Goal: Transaction & Acquisition: Purchase product/service

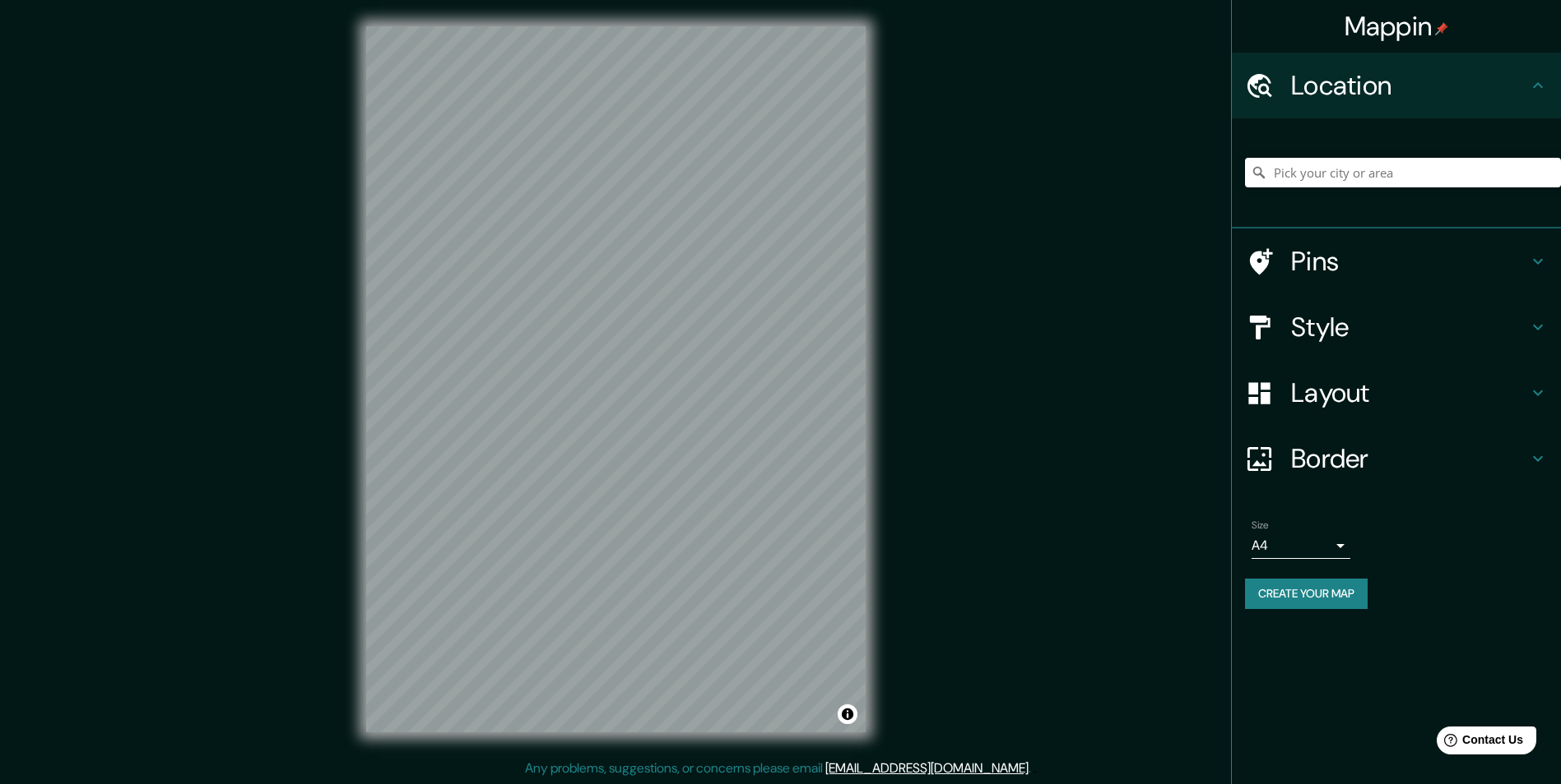
click at [1425, 333] on h4 "Style" at bounding box center [1409, 327] width 237 height 33
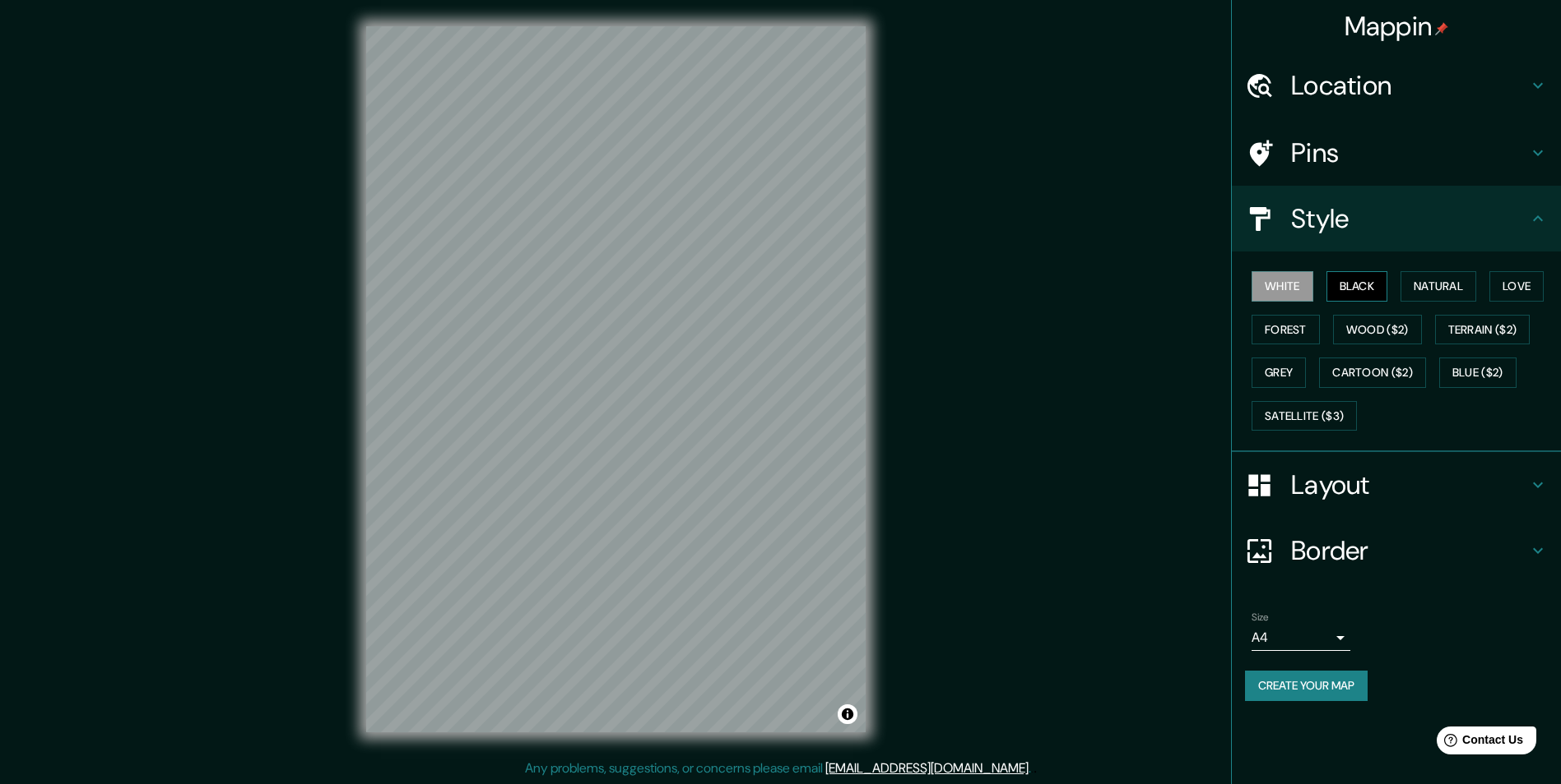
click at [1369, 293] on button "Black" at bounding box center [1356, 286] width 62 height 30
click at [1419, 281] on button "Natural" at bounding box center [1438, 286] width 75 height 30
click at [1515, 279] on button "Love" at bounding box center [1516, 286] width 55 height 30
click at [1470, 289] on button "Natural" at bounding box center [1438, 286] width 75 height 30
click at [1311, 685] on button "Create your map" at bounding box center [1305, 686] width 122 height 30
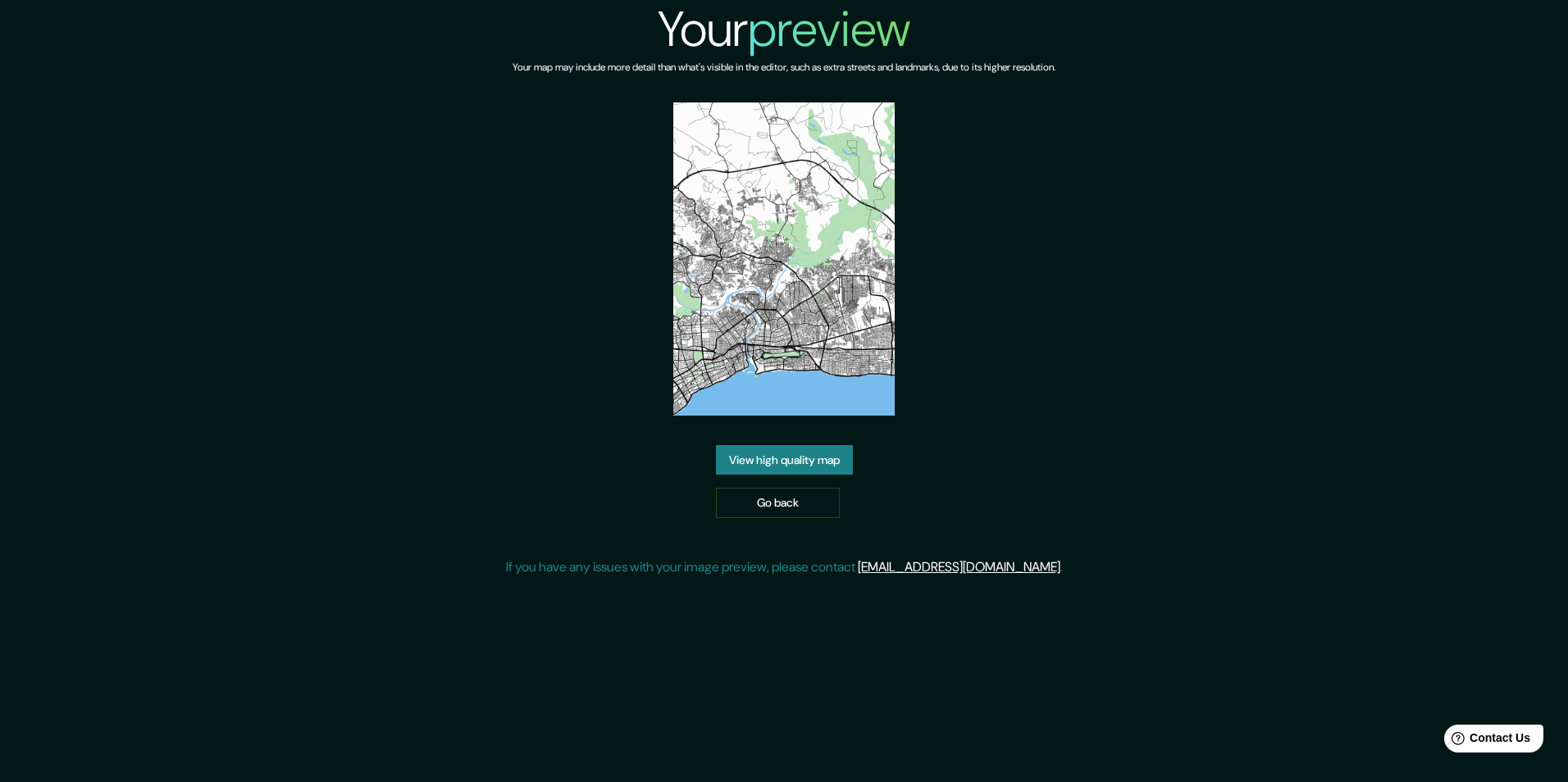
click at [733, 472] on link "View high quality map" at bounding box center [784, 460] width 137 height 30
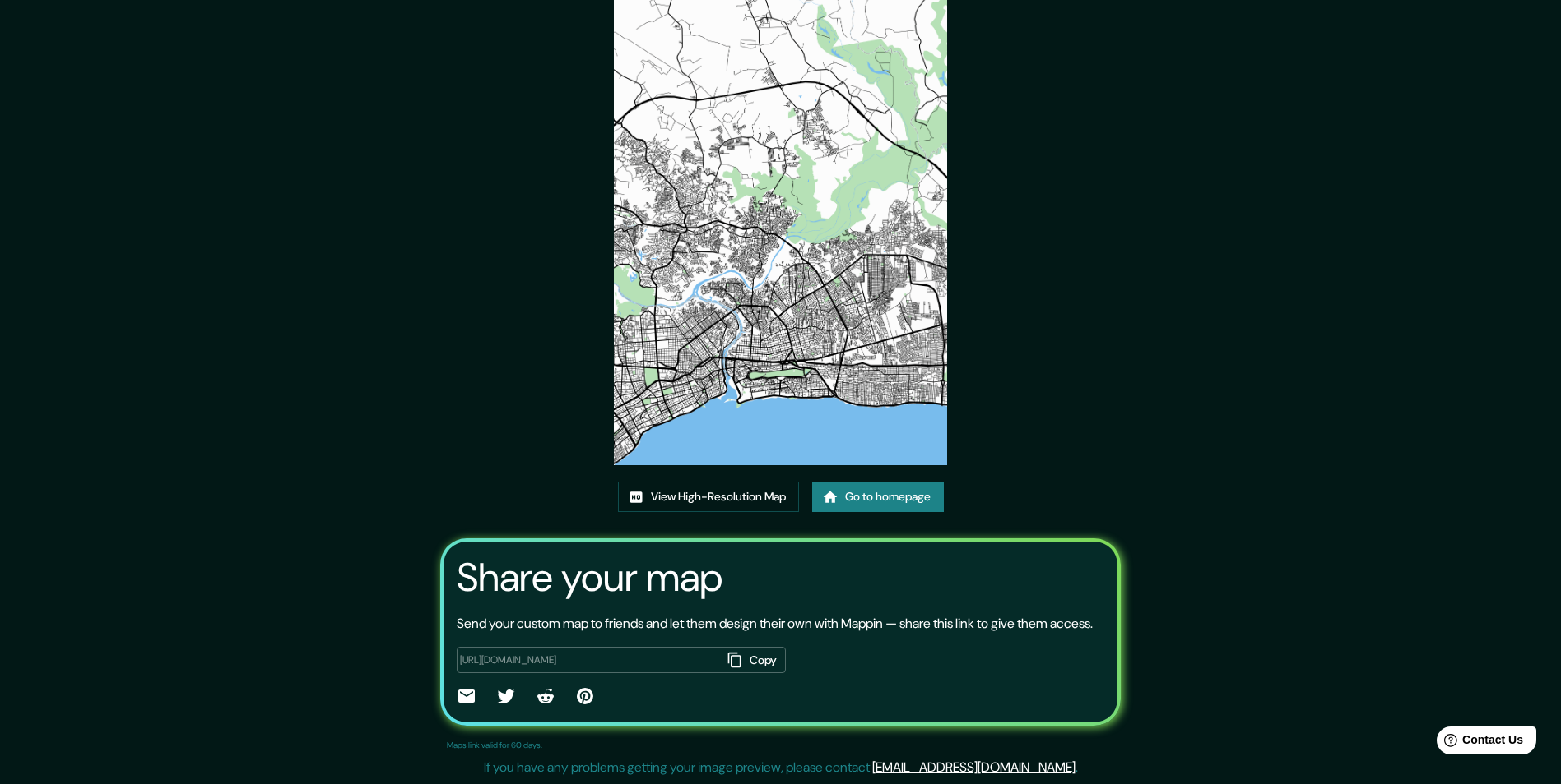
scroll to position [97, 0]
click at [694, 482] on link "View High-Resolution Map" at bounding box center [708, 497] width 181 height 30
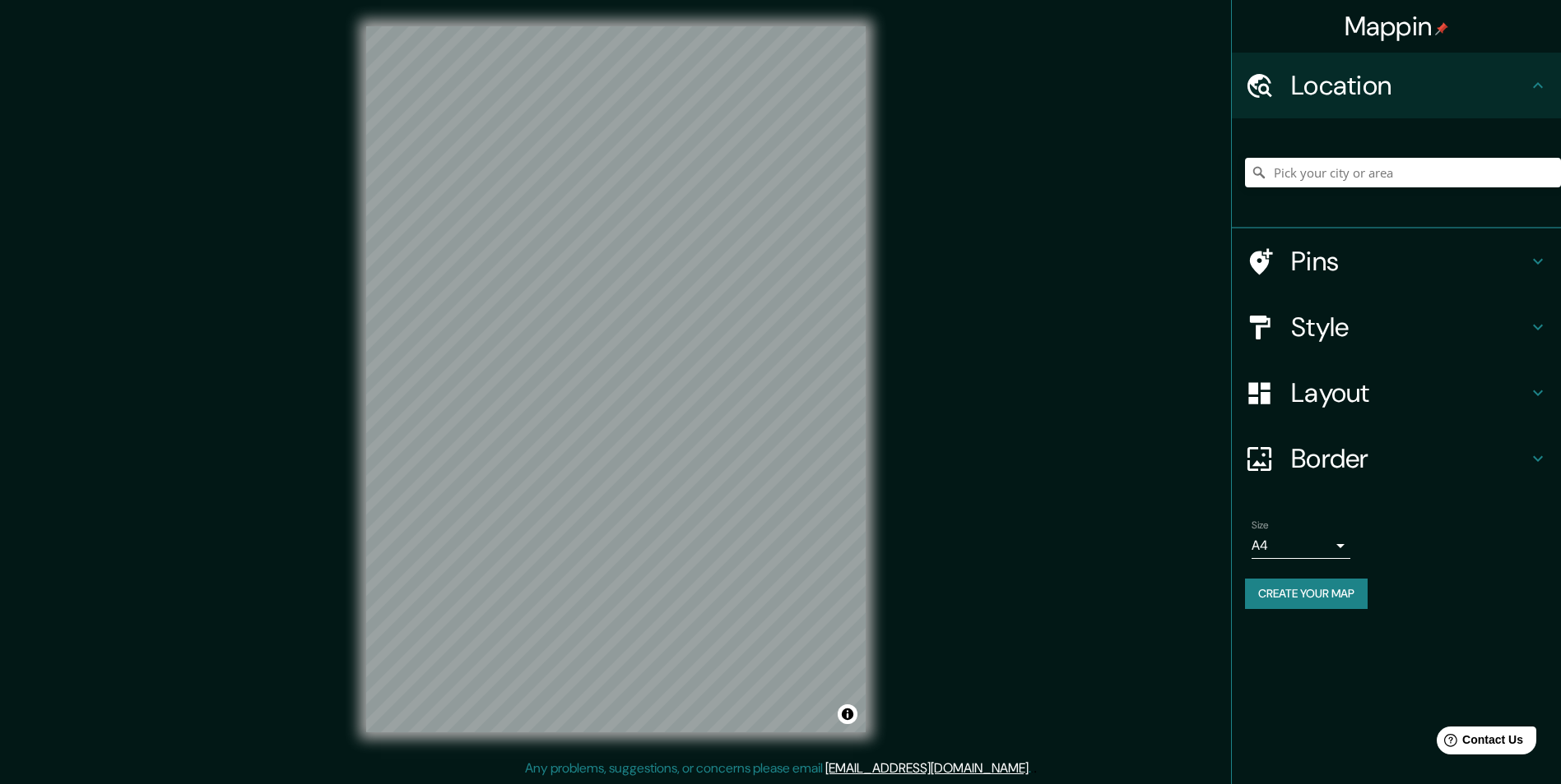
click at [1339, 395] on h4 "Layout" at bounding box center [1409, 393] width 237 height 33
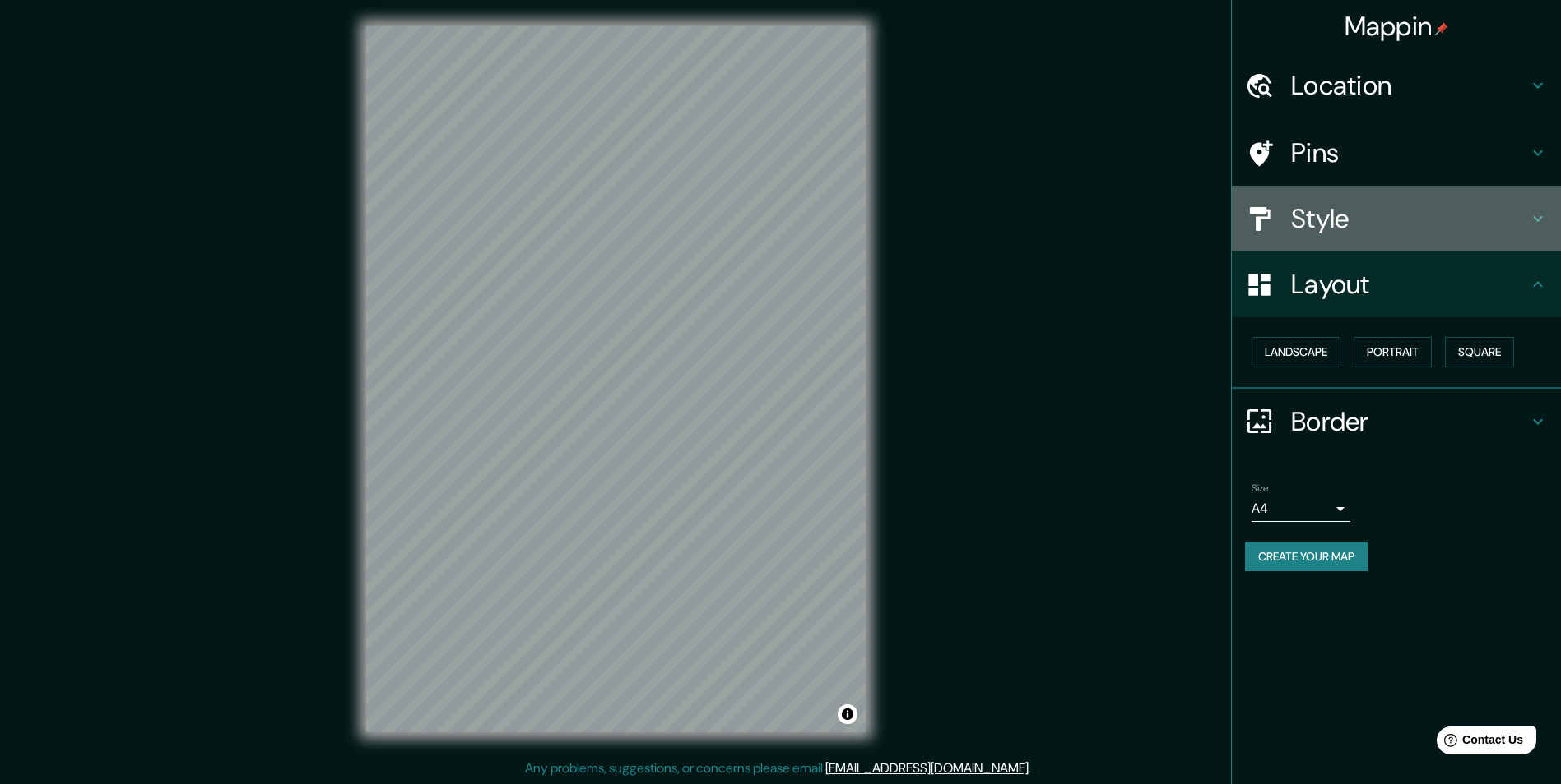
click at [1341, 210] on h4 "Style" at bounding box center [1409, 219] width 237 height 33
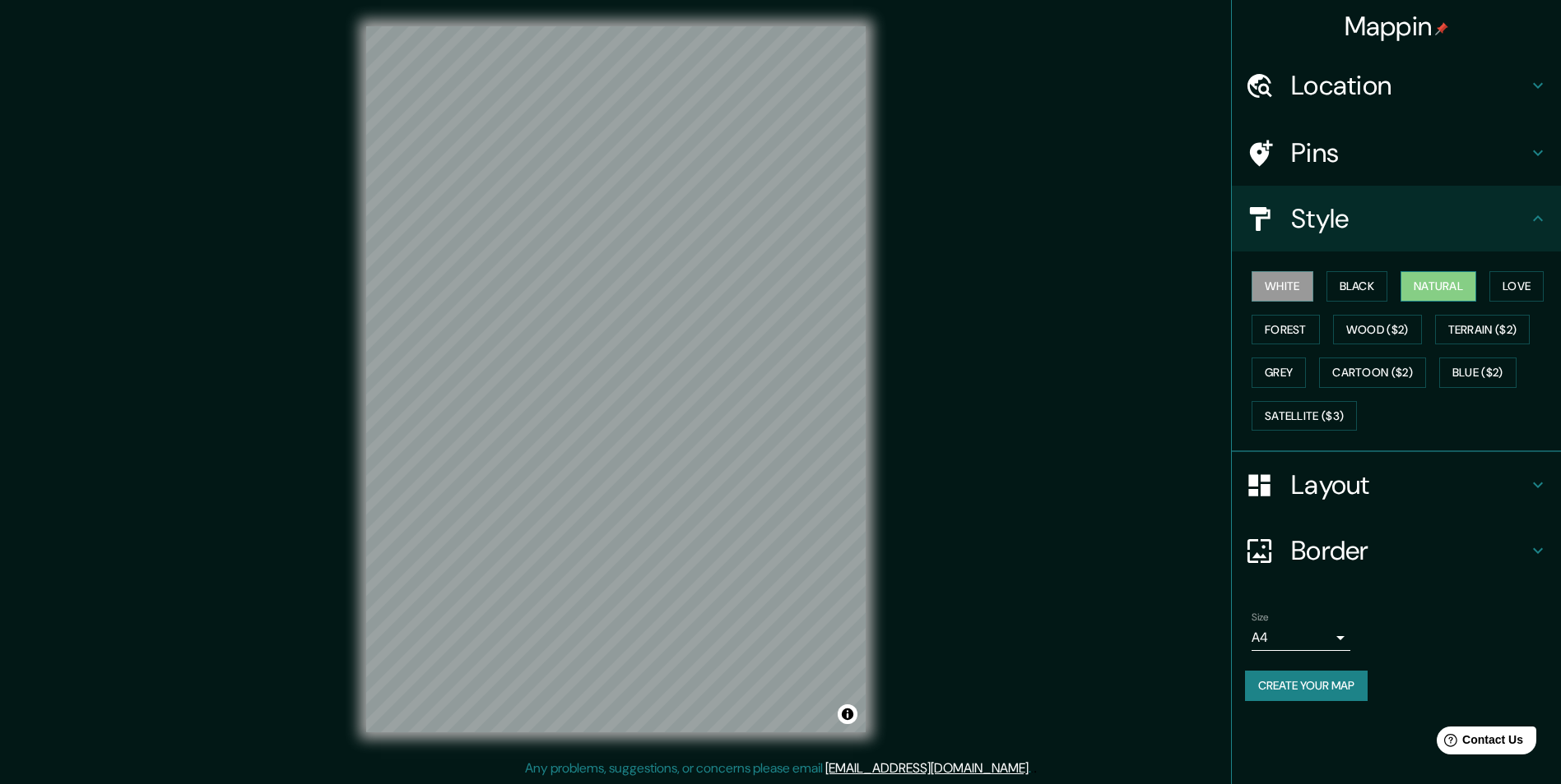
click at [1438, 279] on button "Natural" at bounding box center [1438, 286] width 75 height 30
